Goal: Information Seeking & Learning: Find specific fact

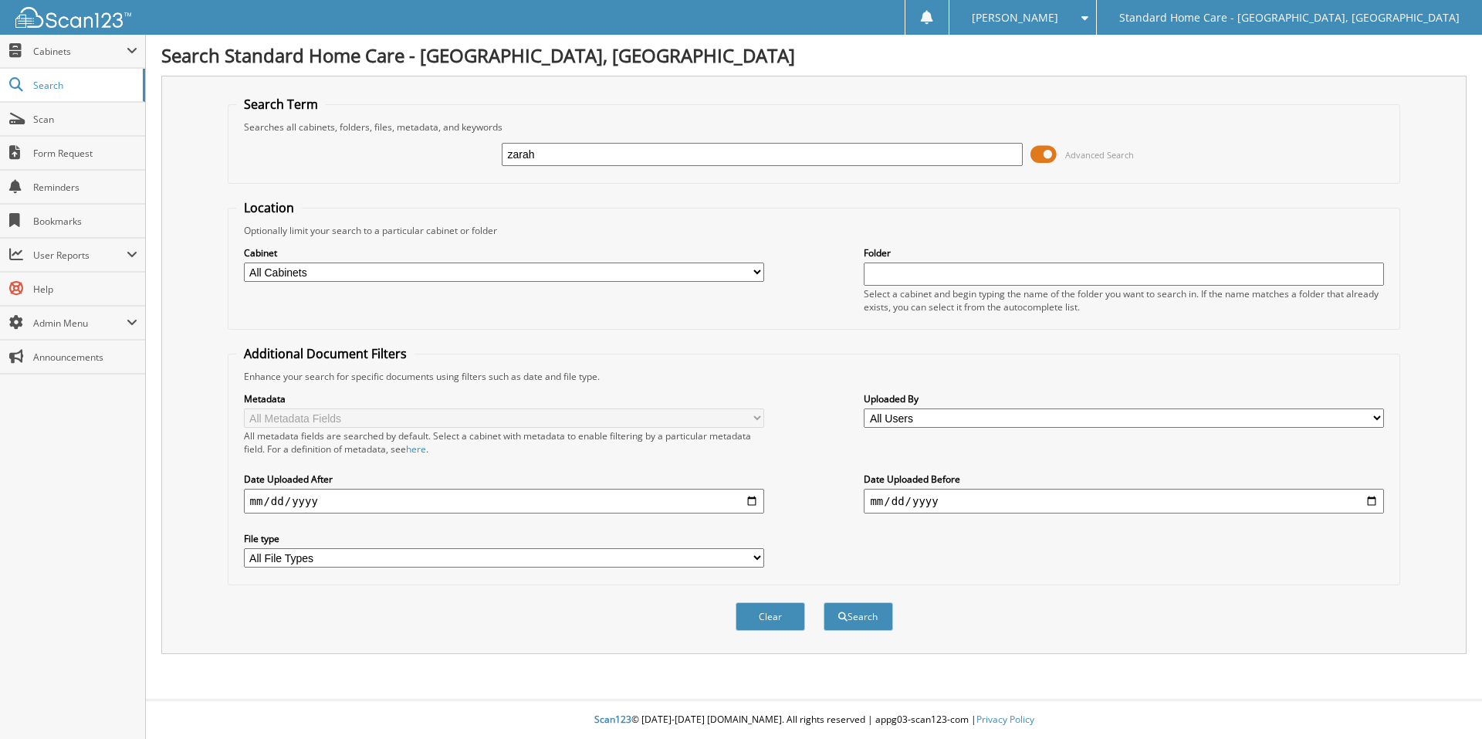
type input "zarah"
click at [824, 602] on button "Search" at bounding box center [858, 616] width 69 height 29
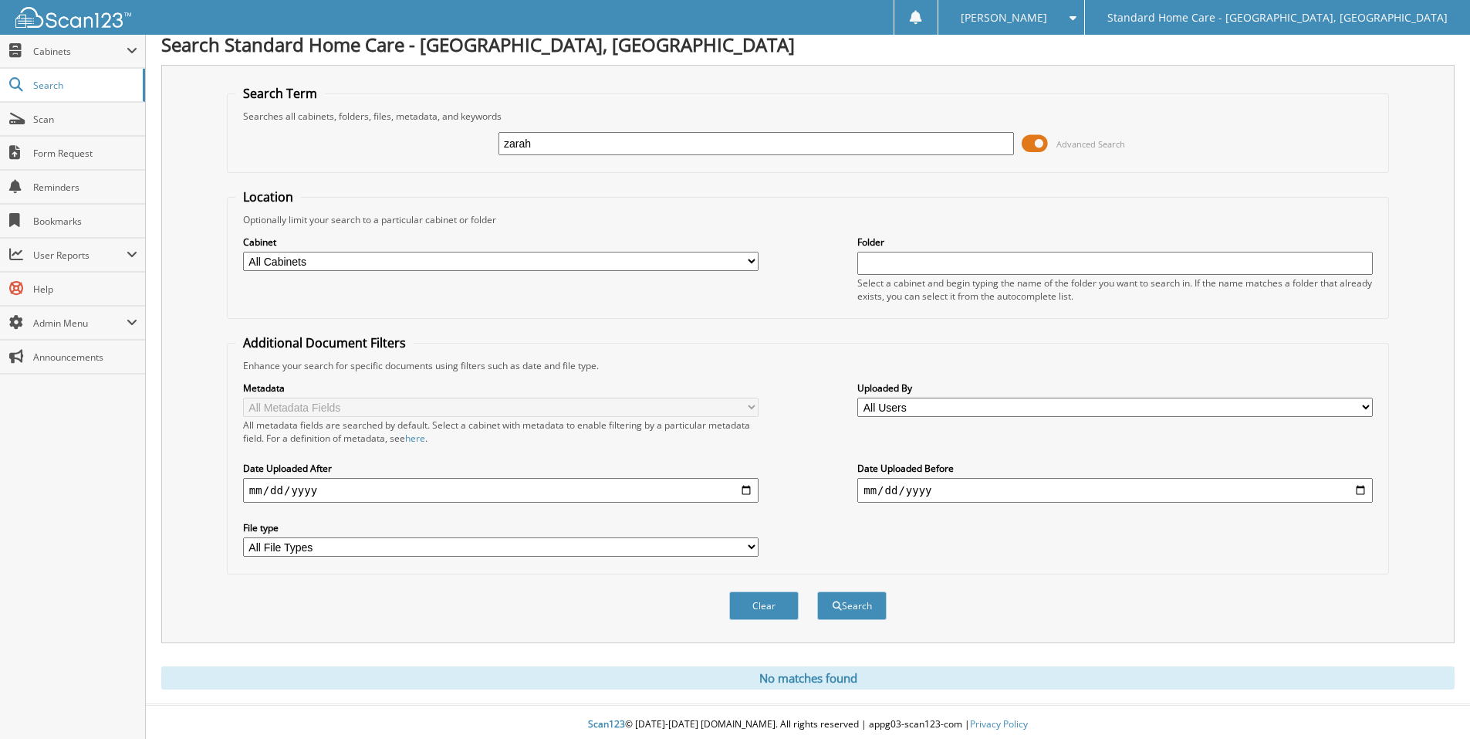
scroll to position [16, 0]
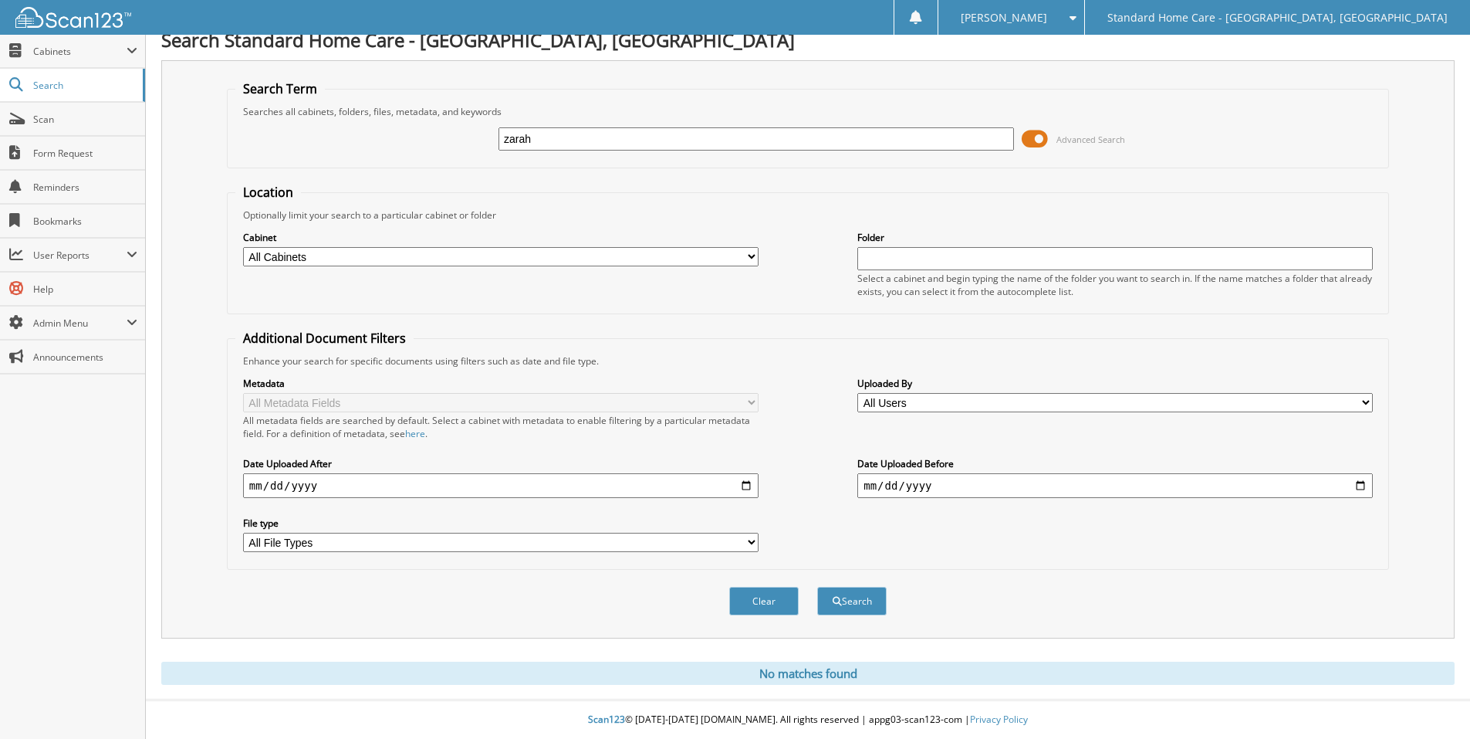
drag, startPoint x: 585, startPoint y: 140, endPoint x: 468, endPoint y: 146, distance: 117.5
click at [468, 146] on div "zarah Advanced Search" at bounding box center [807, 139] width 1145 height 42
type input "diamond"
click at [817, 587] on button "Search" at bounding box center [851, 601] width 69 height 29
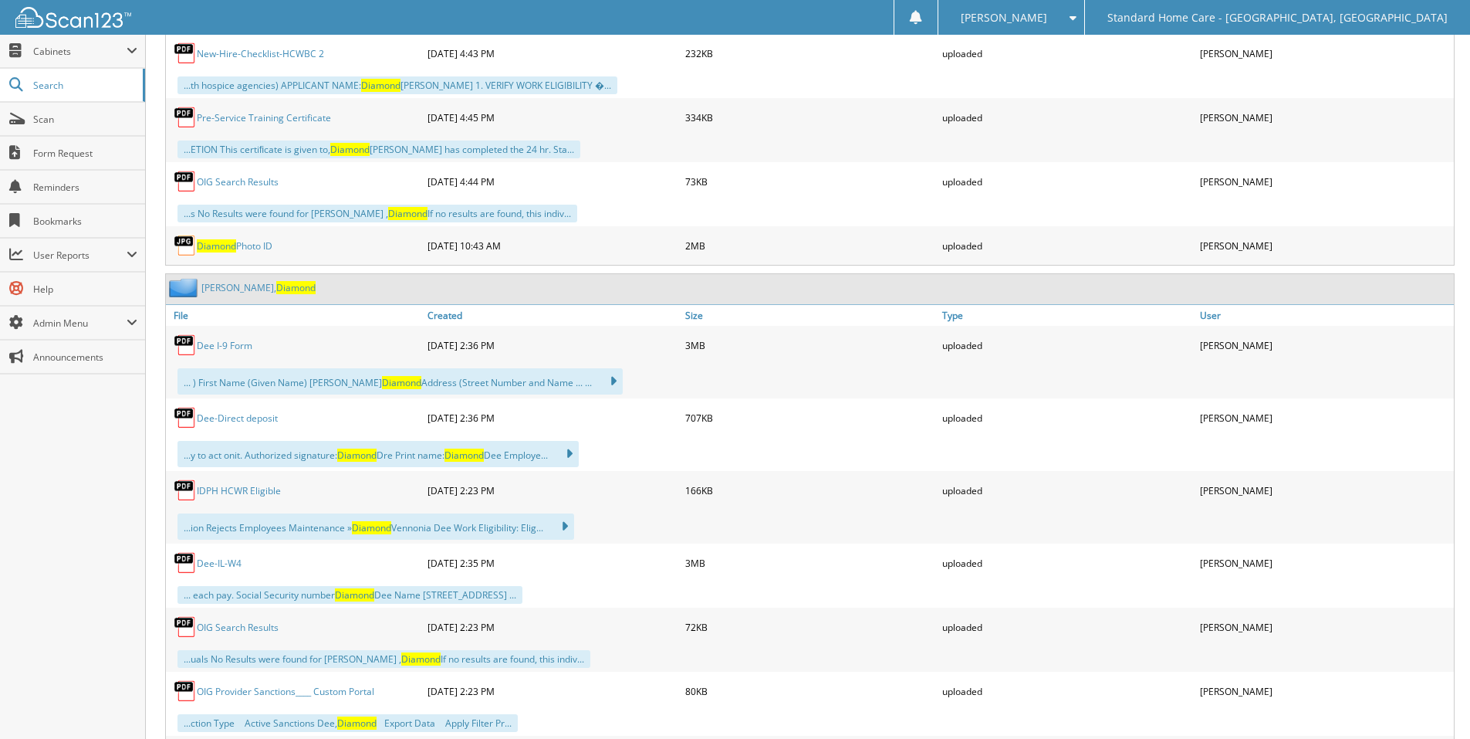
scroll to position [2428, 0]
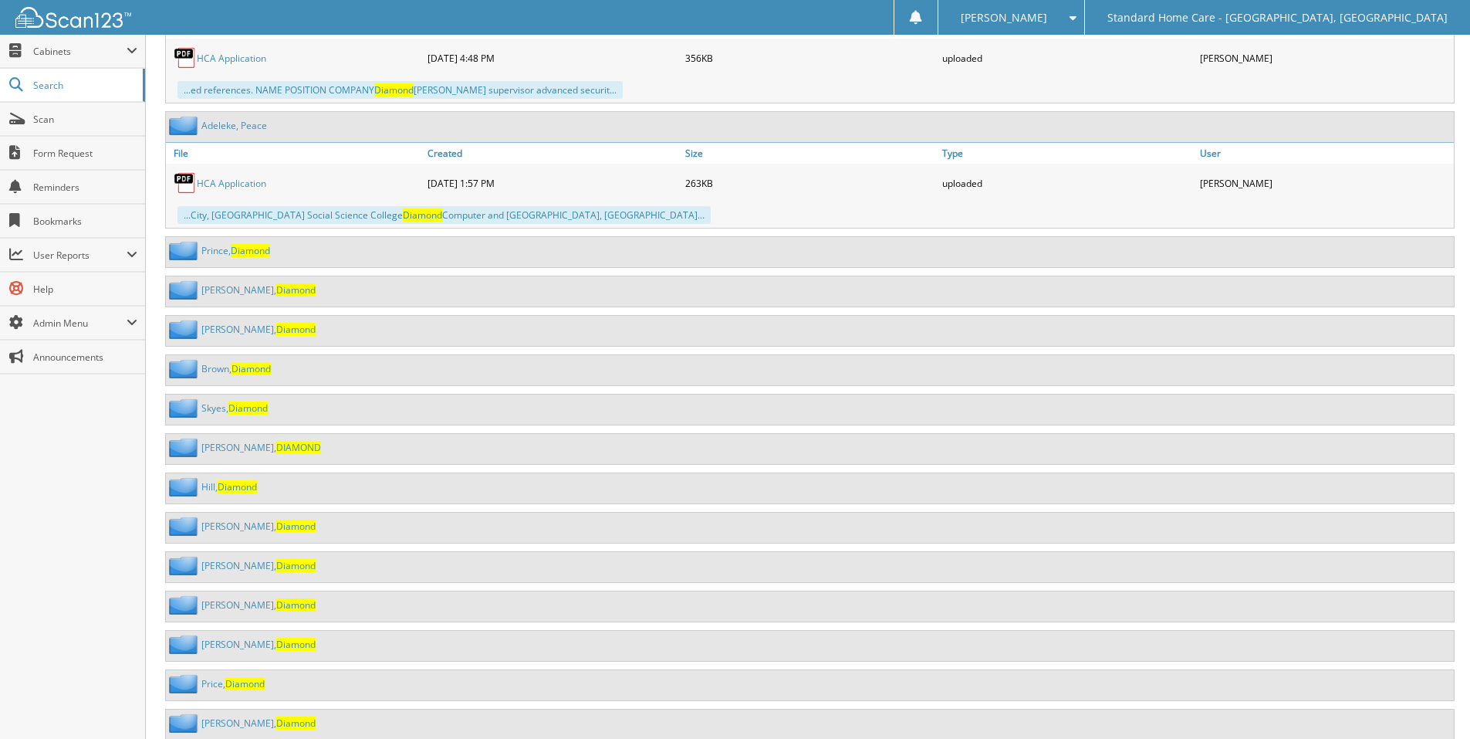
click at [228, 374] on link "Brown, Diamond" at bounding box center [235, 368] width 69 height 13
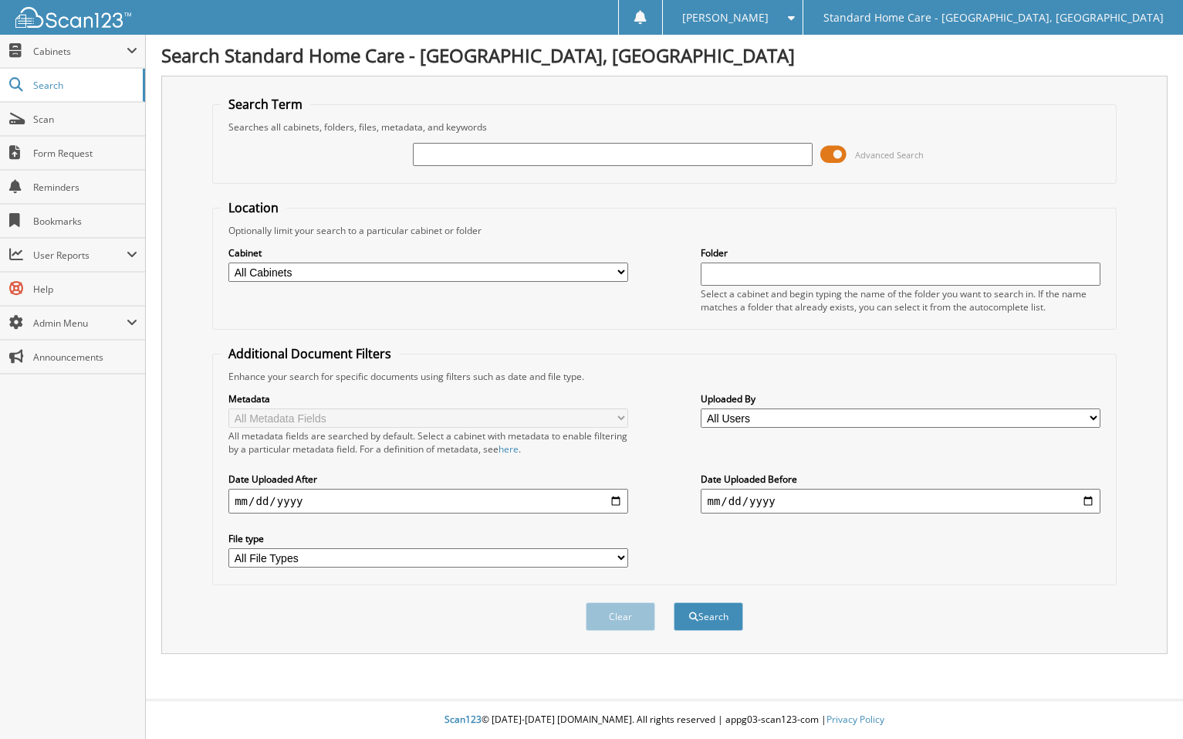
click at [603, 163] on input "text" at bounding box center [612, 154] width 399 height 23
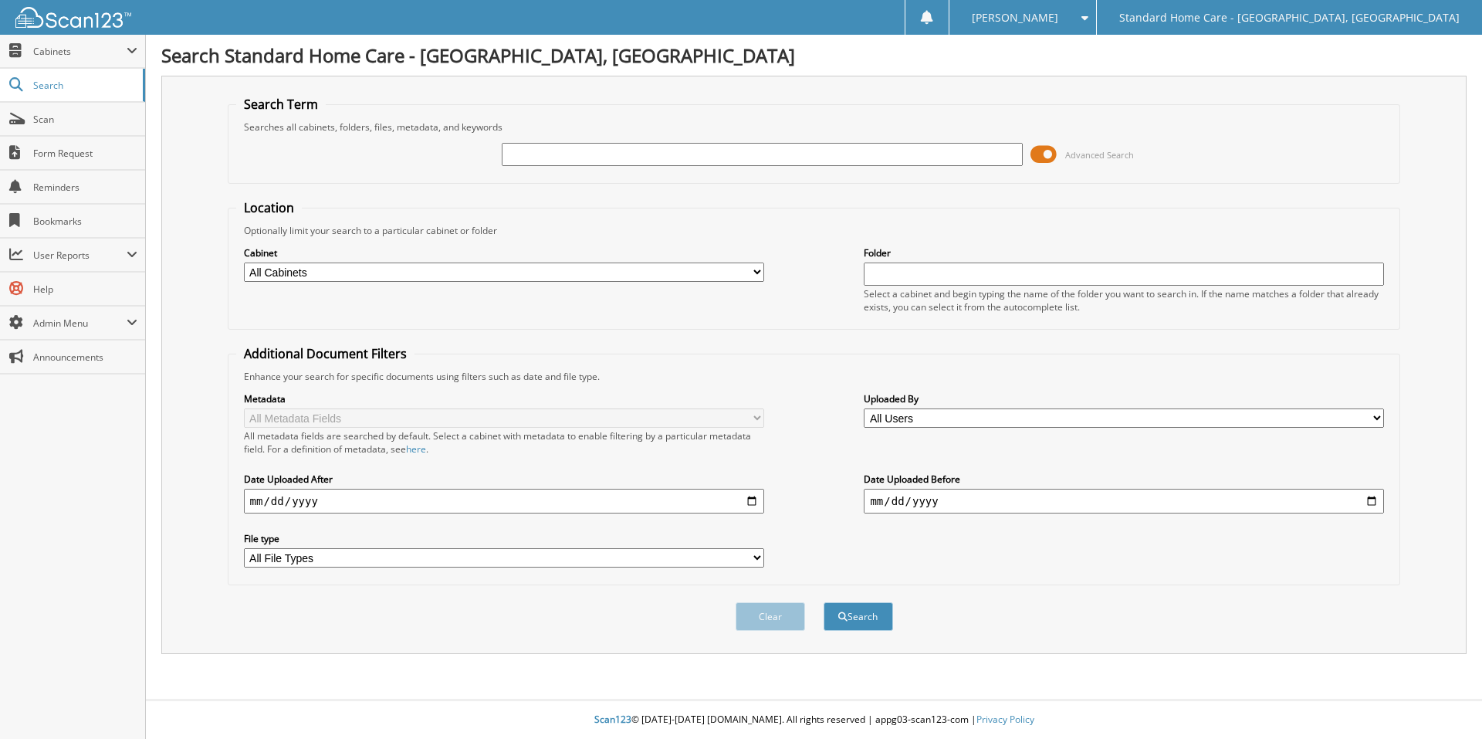
click at [661, 157] on input "text" at bounding box center [762, 154] width 520 height 23
type input "zarah"
click at [824, 602] on button "Search" at bounding box center [858, 616] width 69 height 29
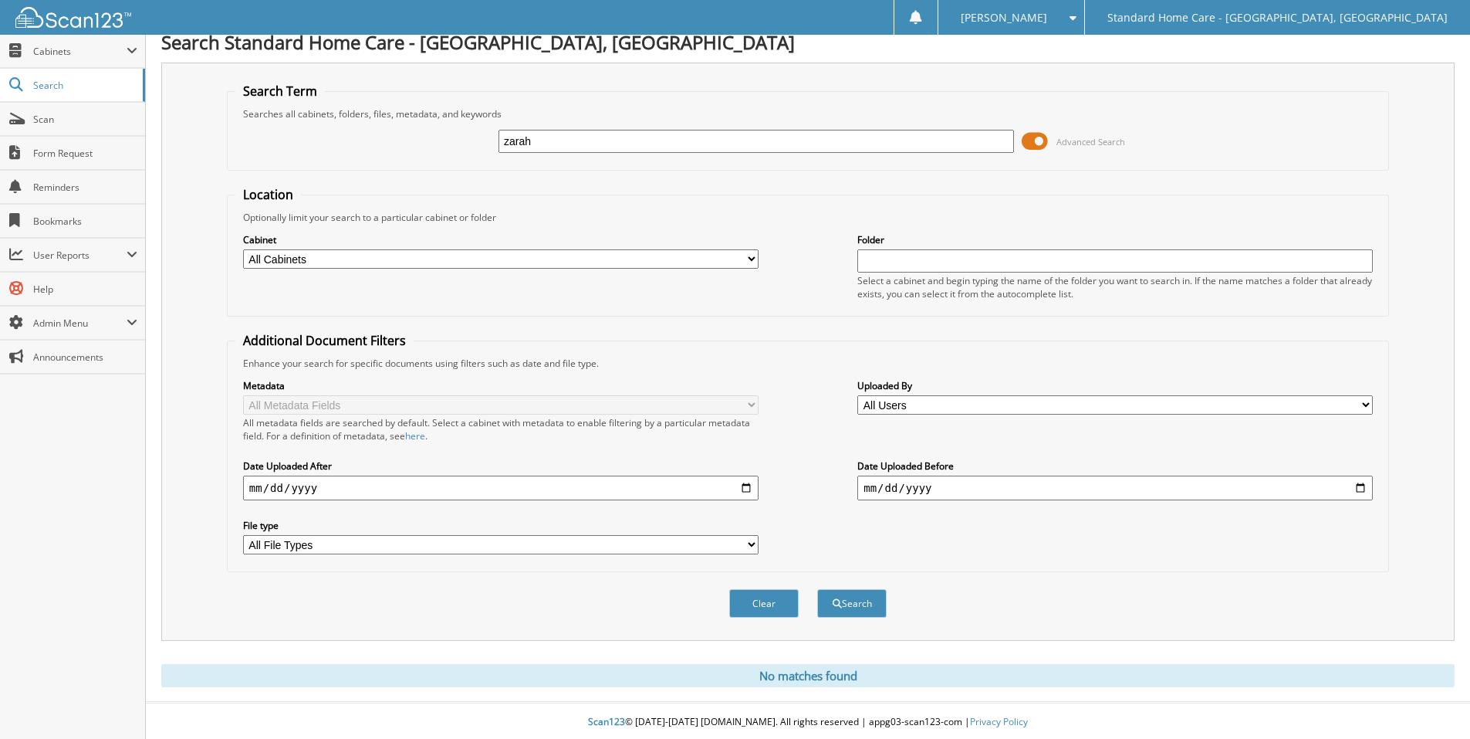
scroll to position [16, 0]
drag, startPoint x: 614, startPoint y: 140, endPoint x: 227, endPoint y: 147, distance: 386.7
click at [328, 143] on div "zarah Advanced Search" at bounding box center [807, 139] width 1145 height 42
type input "zirah"
click at [817, 587] on button "Search" at bounding box center [851, 601] width 69 height 29
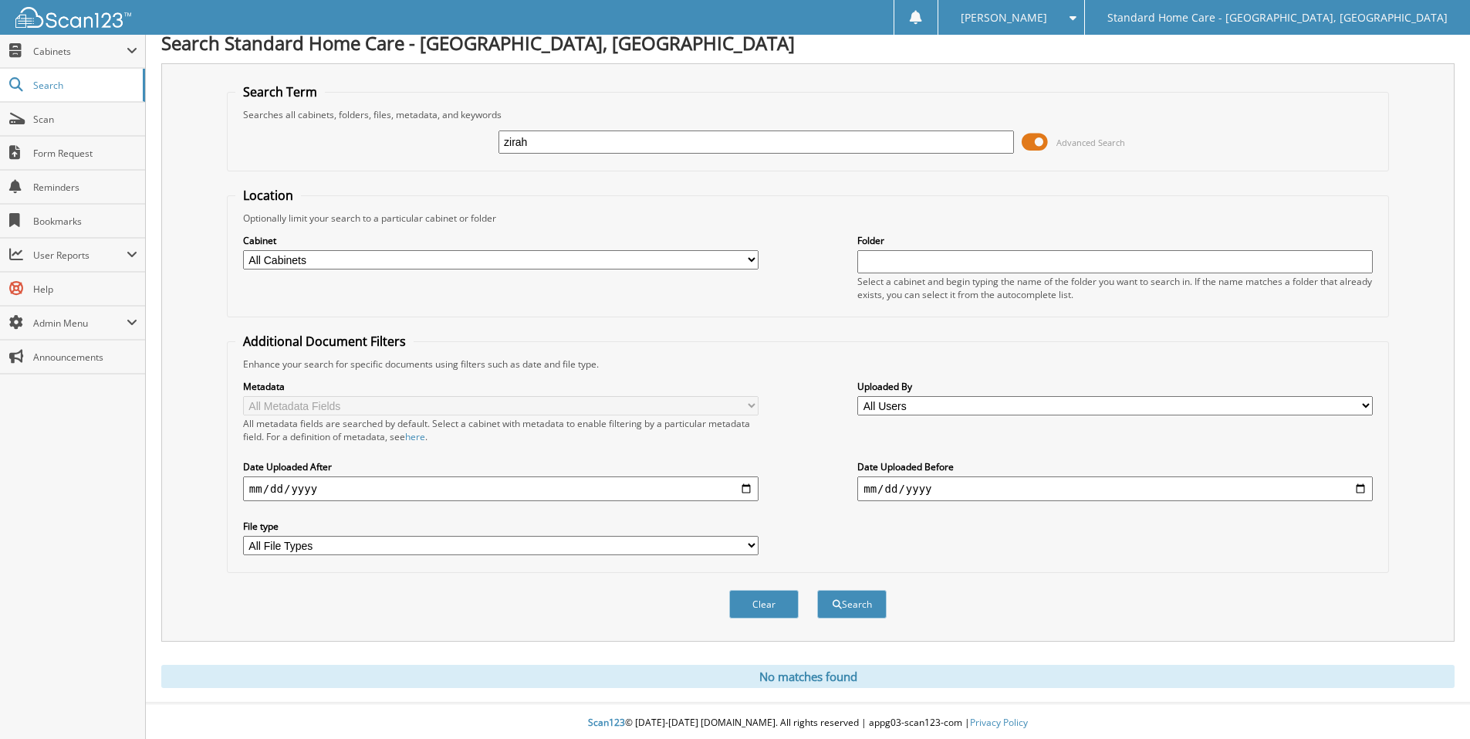
scroll to position [16, 0]
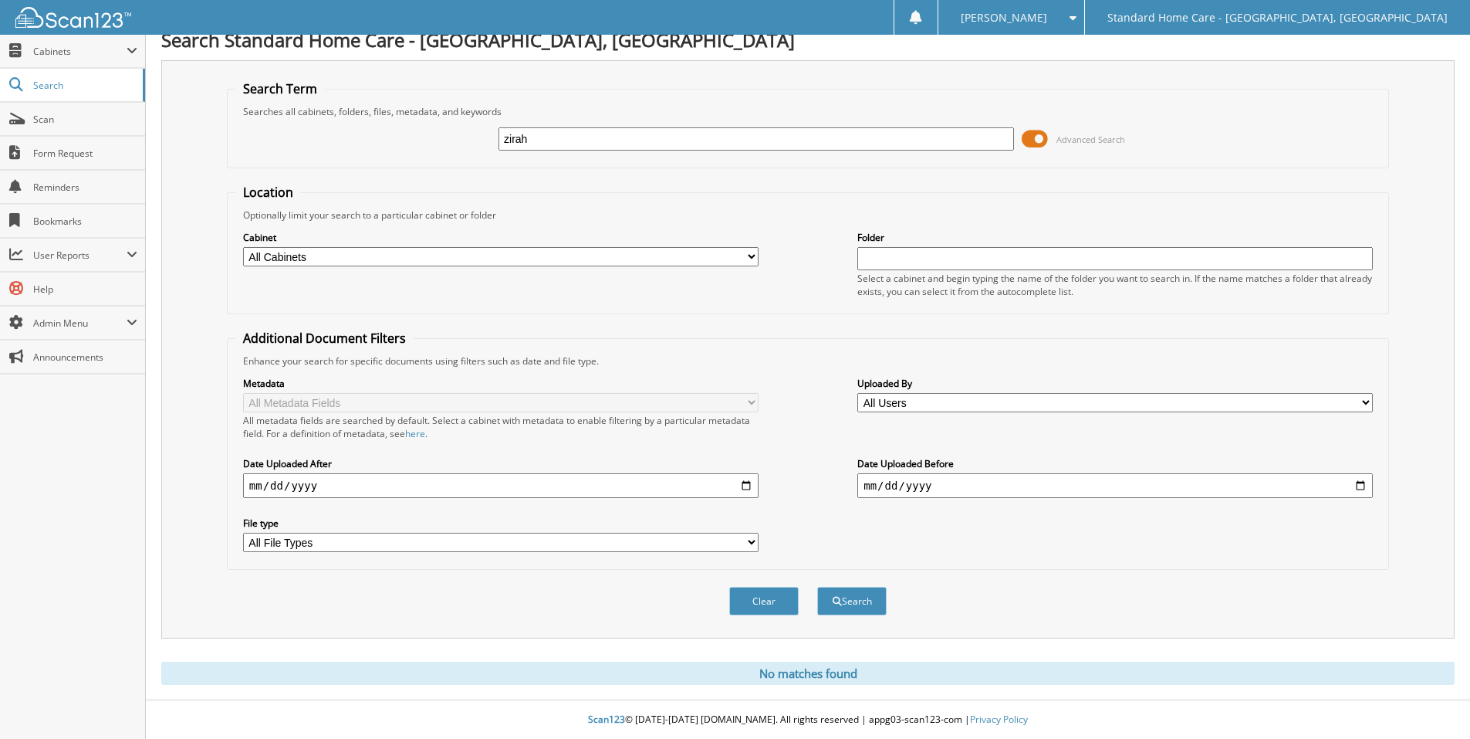
drag, startPoint x: 540, startPoint y: 140, endPoint x: 231, endPoint y: 111, distance: 310.8
click at [299, 140] on div "zirah Advanced Search" at bounding box center [807, 139] width 1145 height 42
type input "islam"
click at [817, 587] on button "Search" at bounding box center [851, 601] width 69 height 29
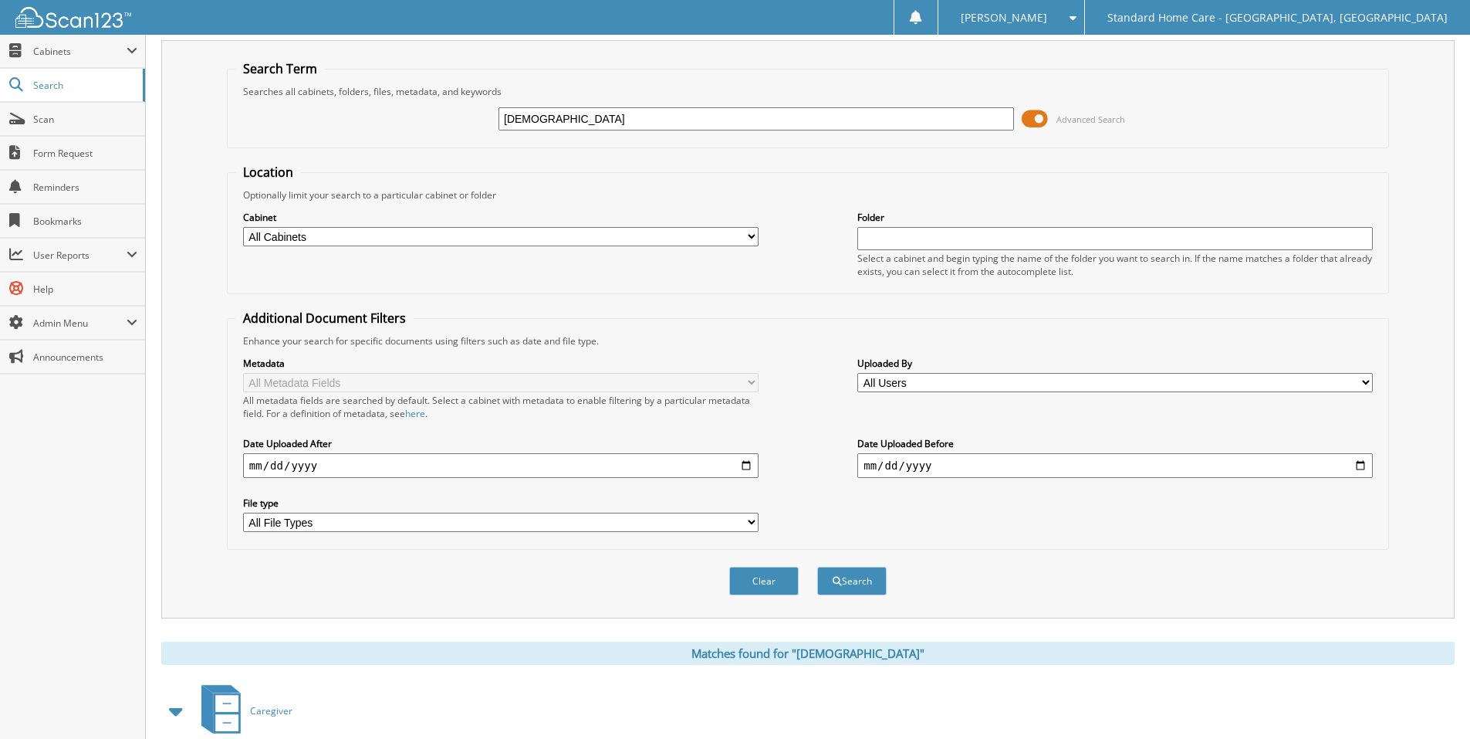
scroll to position [35, 0]
type input "i"
type input "aslam"
click at [817, 567] on button "Search" at bounding box center [851, 581] width 69 height 29
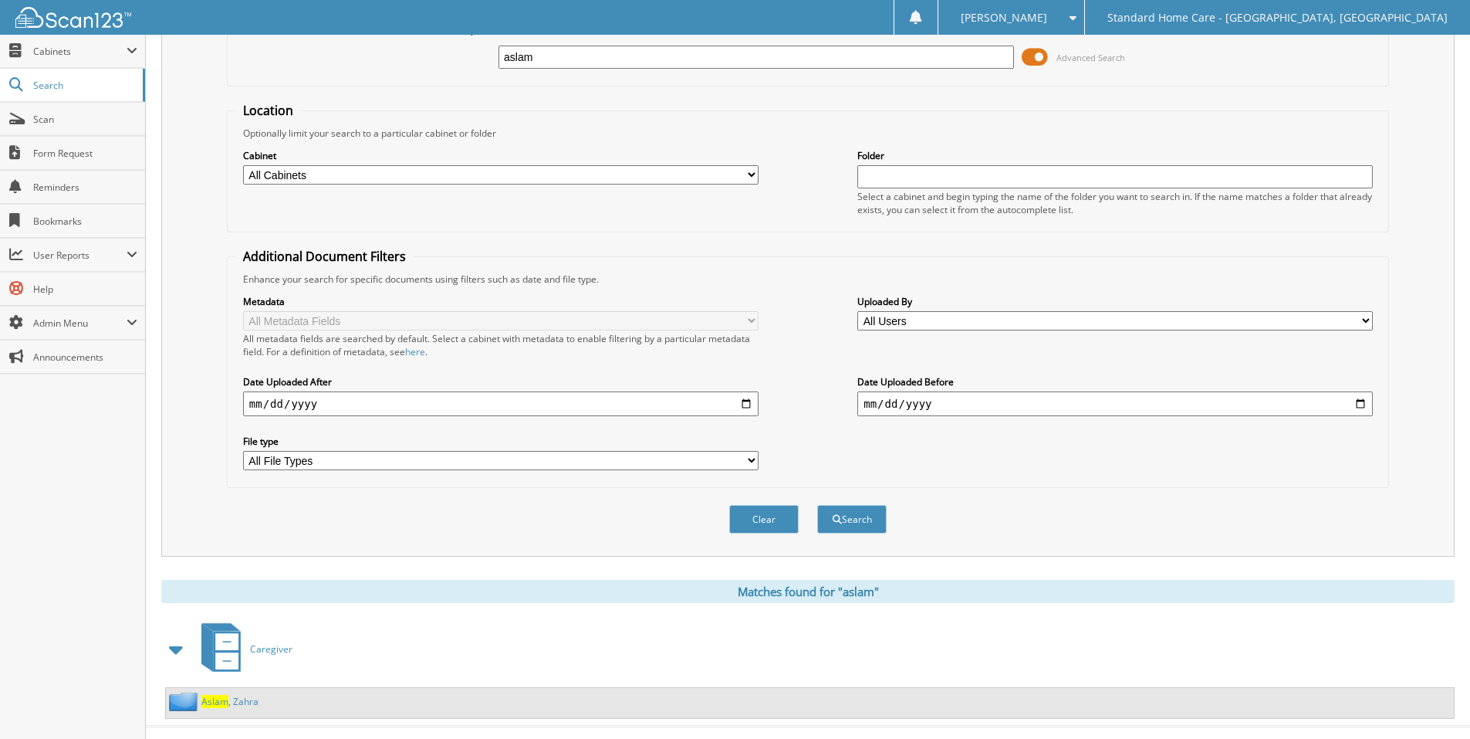
scroll to position [124, 0]
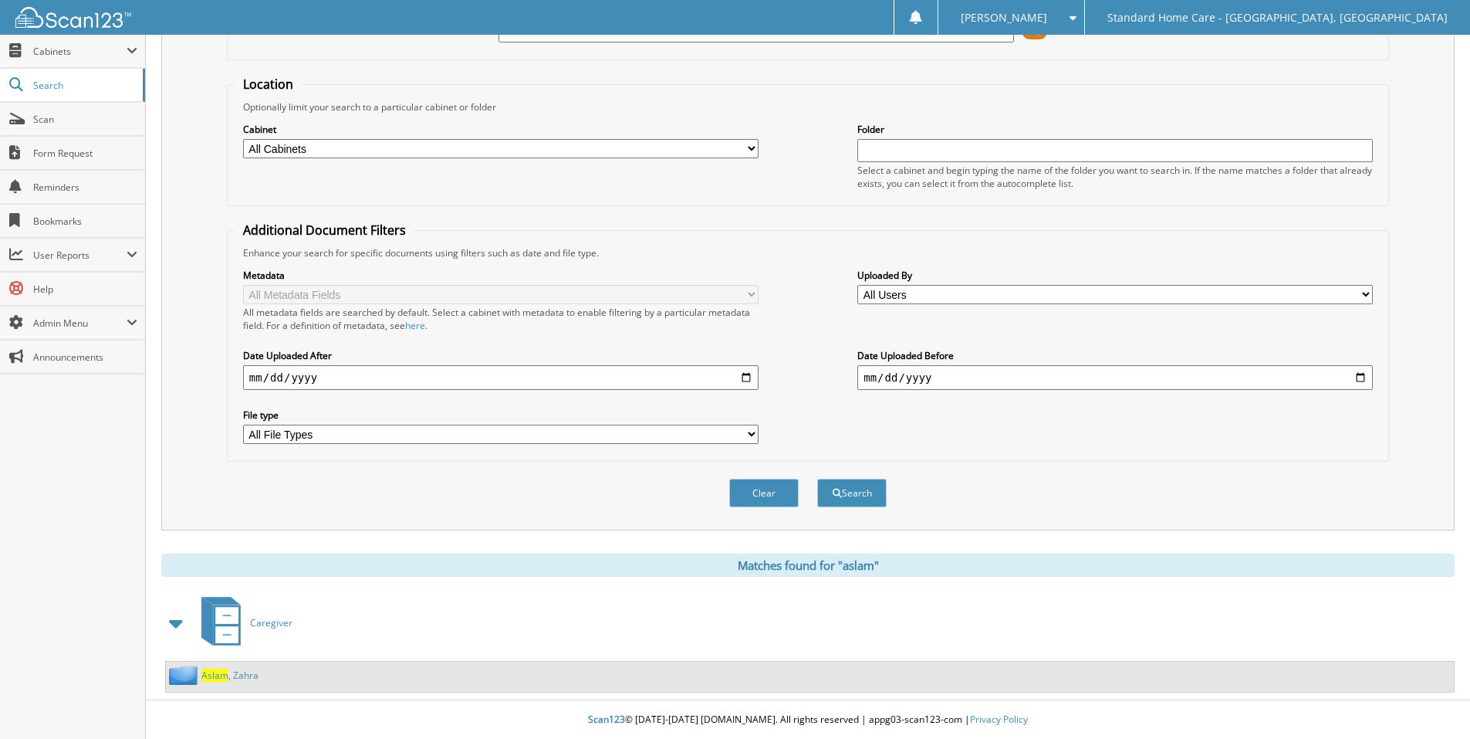
click at [259, 690] on div "[PERSON_NAME]" at bounding box center [810, 676] width 1288 height 30
click at [245, 680] on link "Aslam , Zahra" at bounding box center [229, 674] width 57 height 13
